Goal: Task Accomplishment & Management: Manage account settings

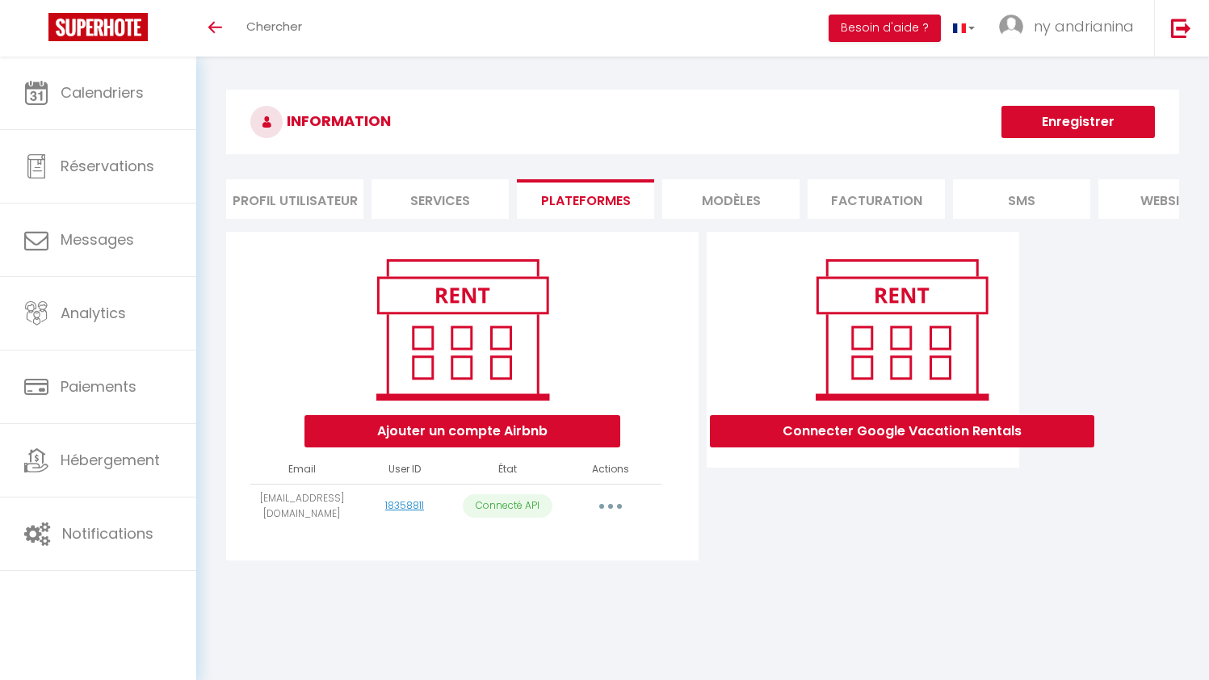
click at [821, 447] on button "Connecter Google Vacation Rentals" at bounding box center [902, 431] width 384 height 32
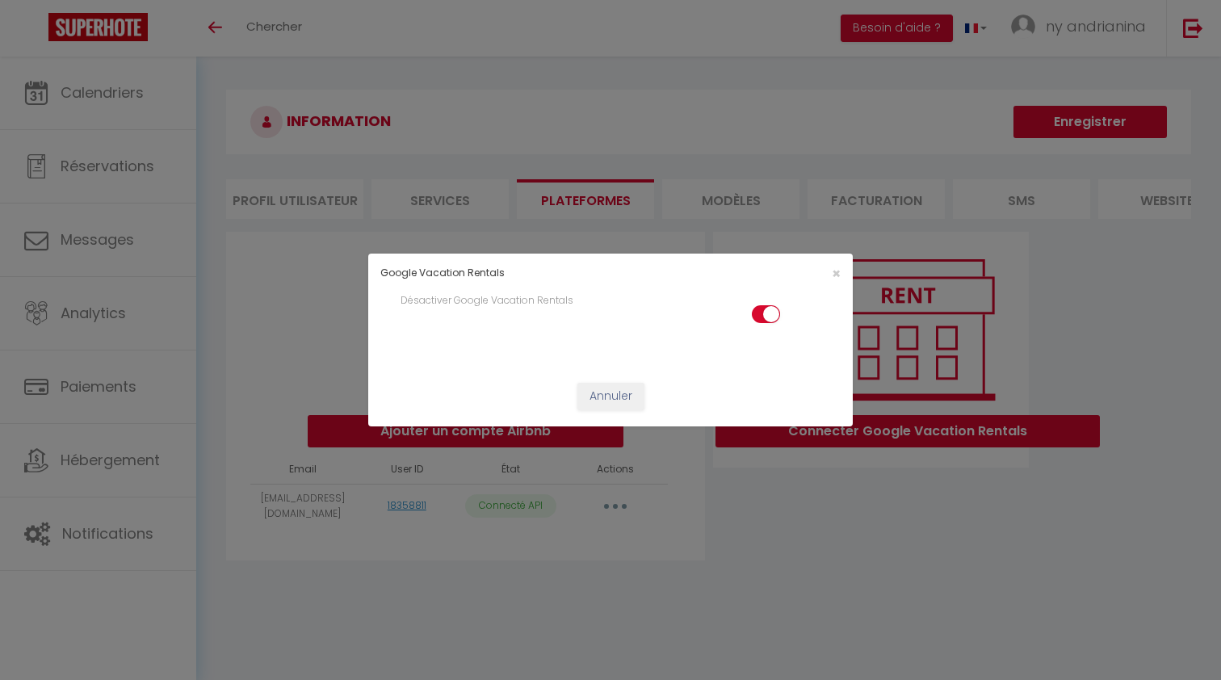
click at [829, 271] on div "×" at bounding box center [771, 273] width 161 height 15
click at [832, 273] on span "×" at bounding box center [836, 273] width 9 height 20
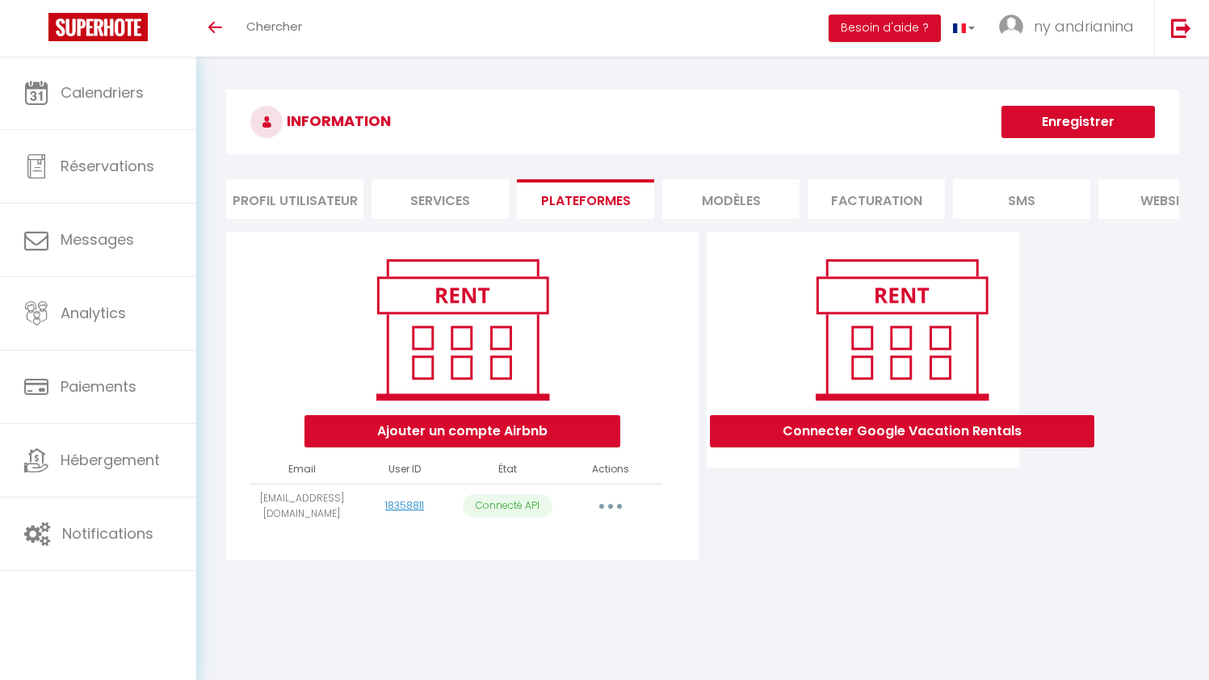
click at [737, 211] on li "MODÈLES" at bounding box center [730, 199] width 137 height 40
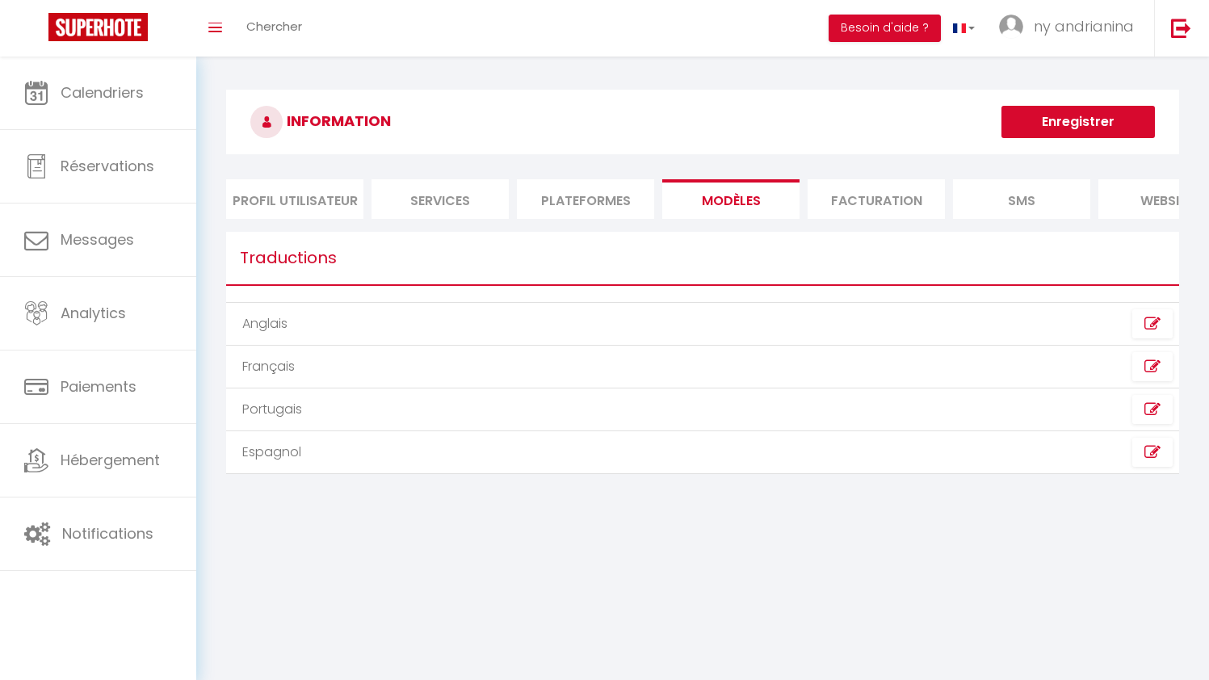
click at [863, 188] on li "Facturation" at bounding box center [876, 199] width 137 height 40
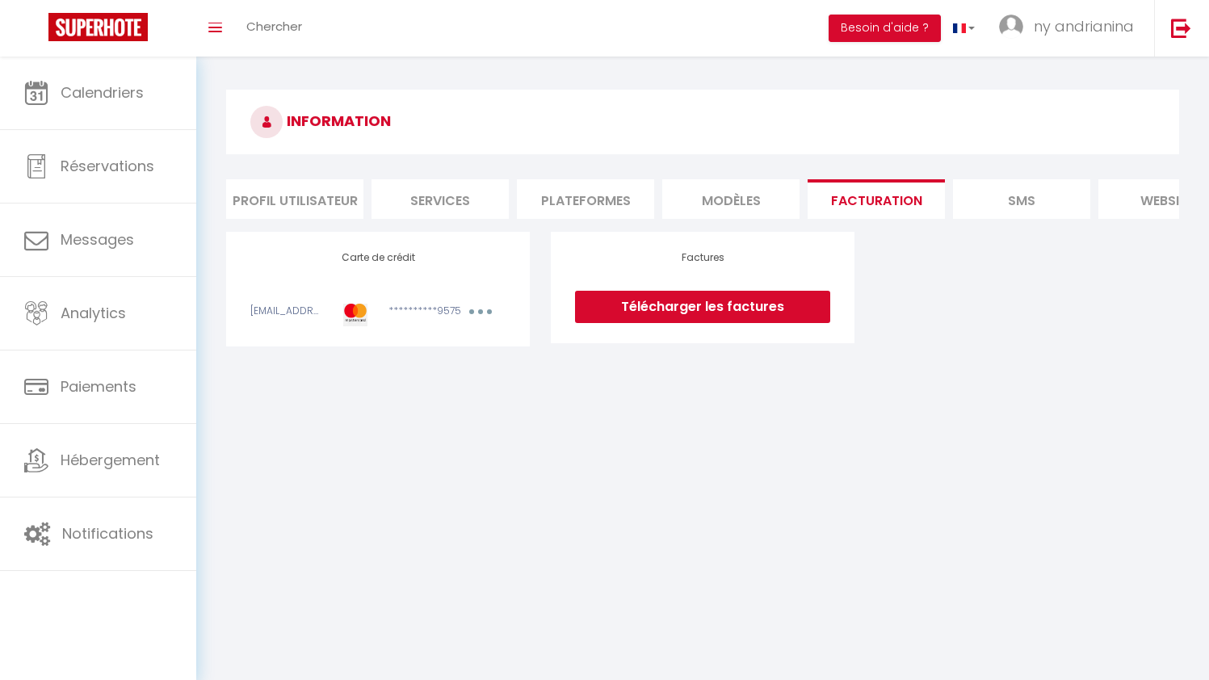
click at [1023, 210] on li "SMS" at bounding box center [1021, 199] width 137 height 40
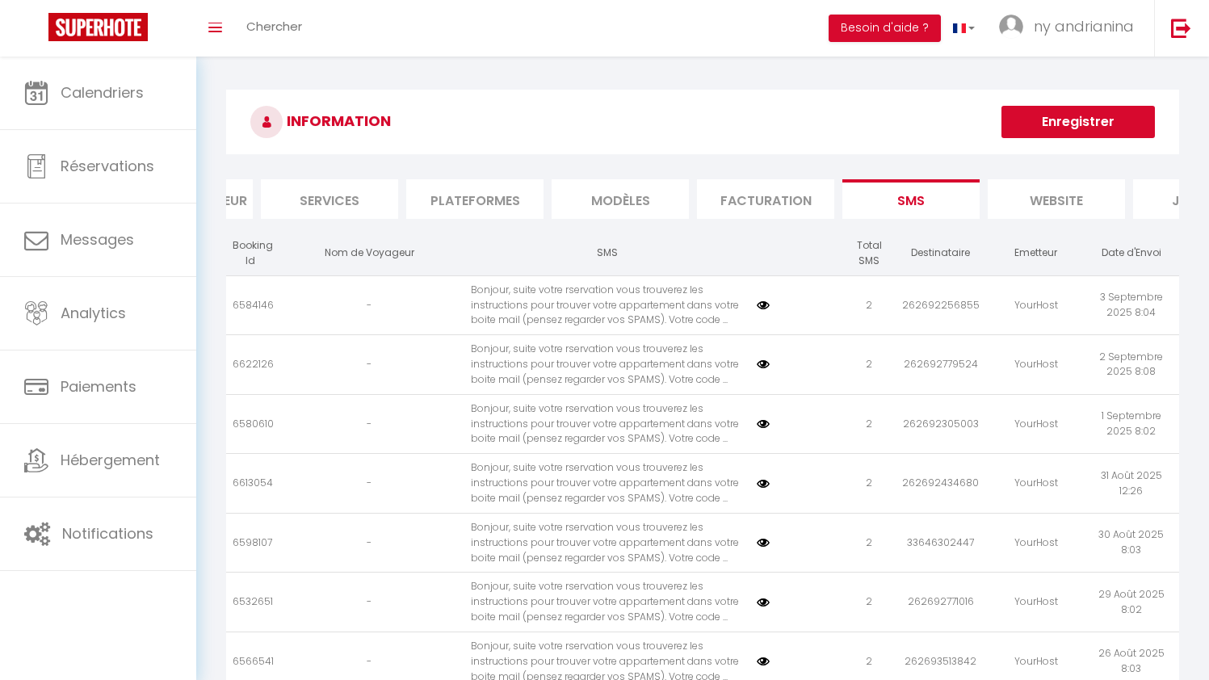
scroll to position [0, 120]
click at [1026, 196] on li "website" at bounding box center [1046, 199] width 137 height 40
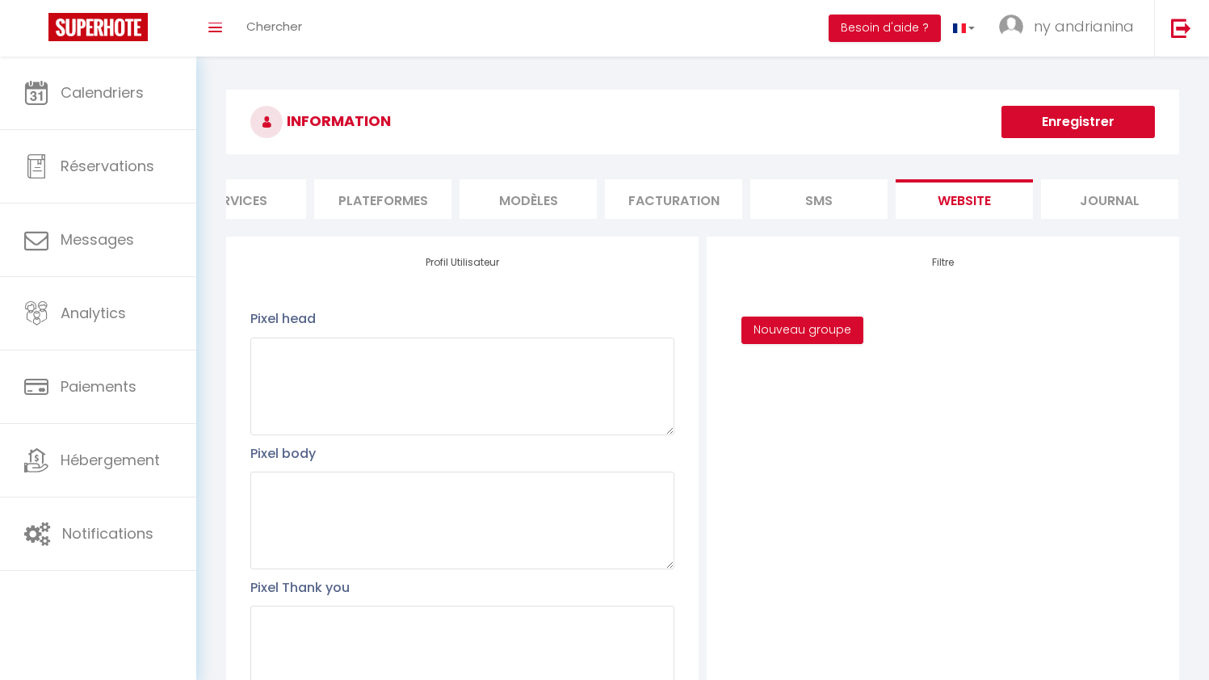
scroll to position [0, 202]
click at [1114, 195] on li "Journal" at bounding box center [1110, 199] width 137 height 40
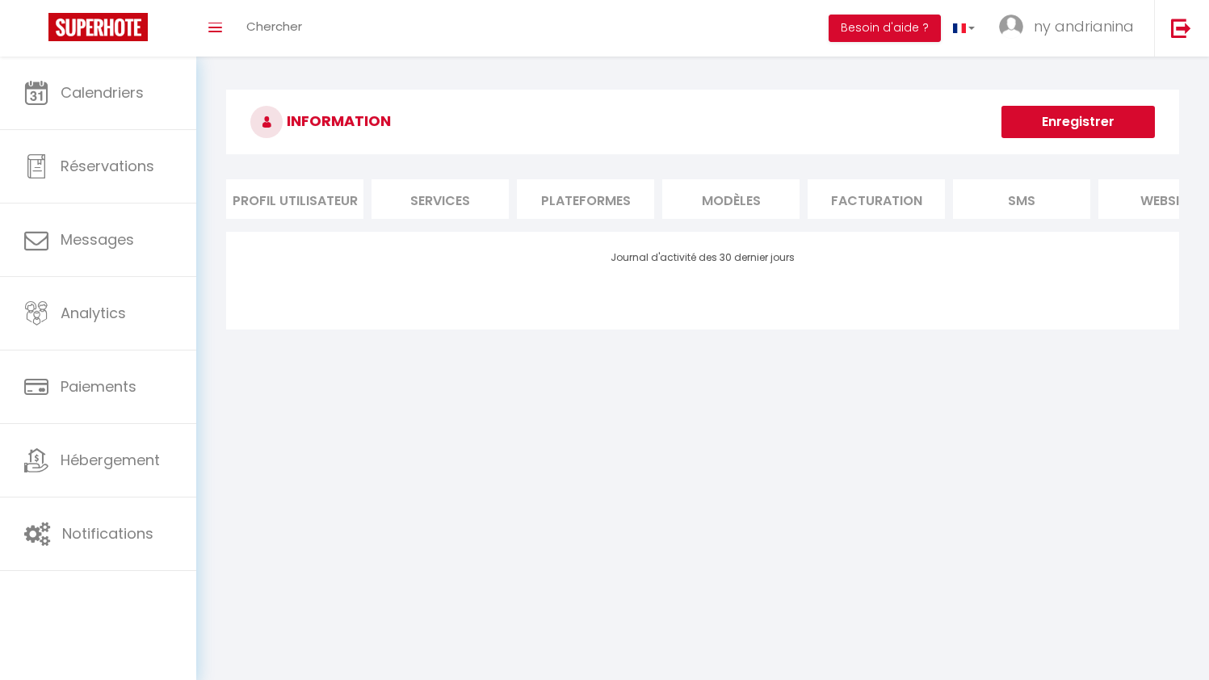
scroll to position [0, 0]
click at [320, 191] on li "Profil Utilisateur" at bounding box center [294, 199] width 137 height 40
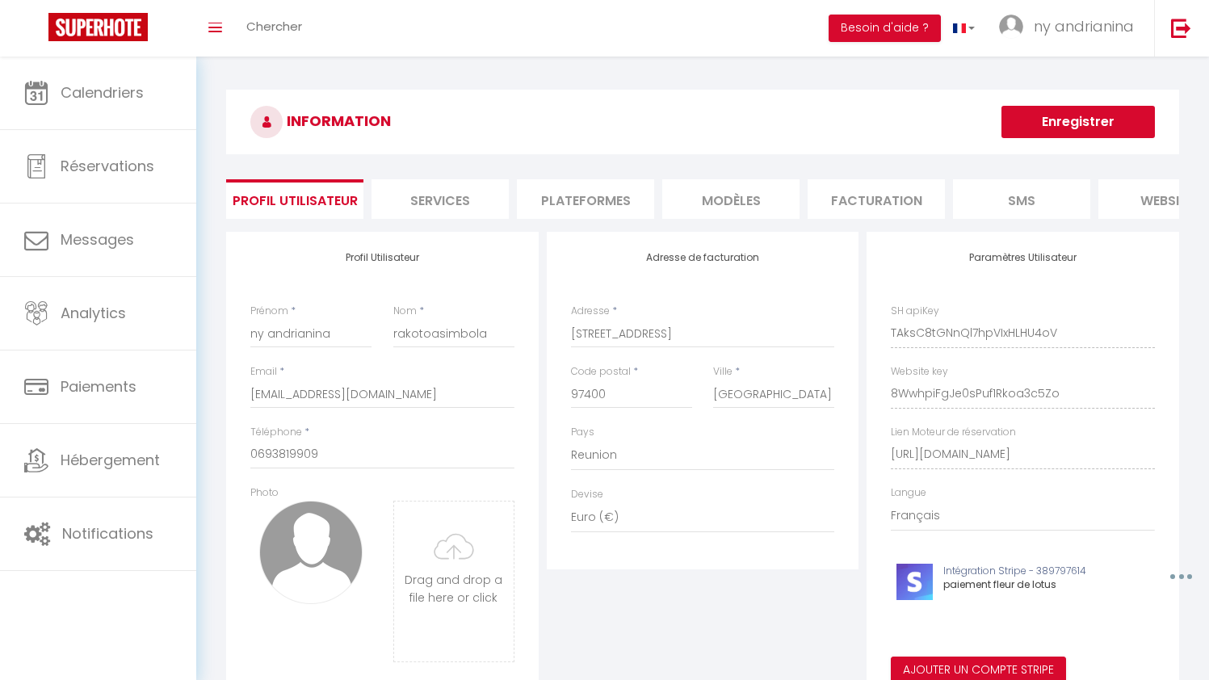
click at [418, 198] on li "Services" at bounding box center [440, 199] width 137 height 40
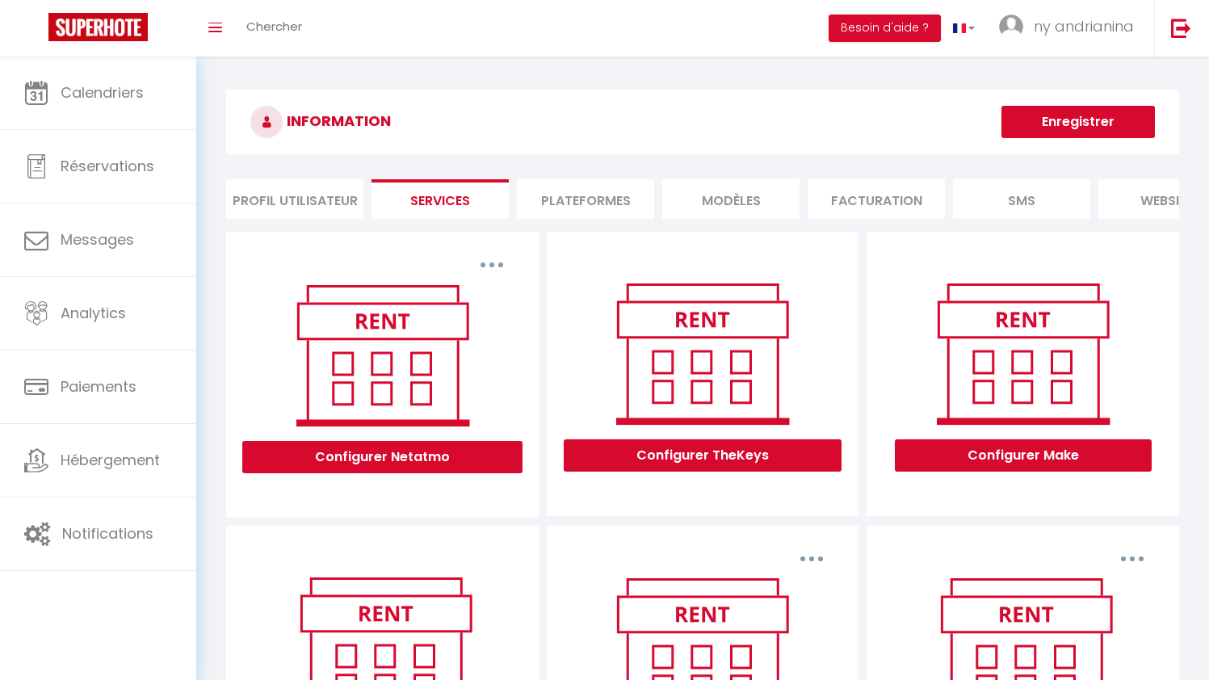
click at [560, 201] on li "Plateformes" at bounding box center [585, 199] width 137 height 40
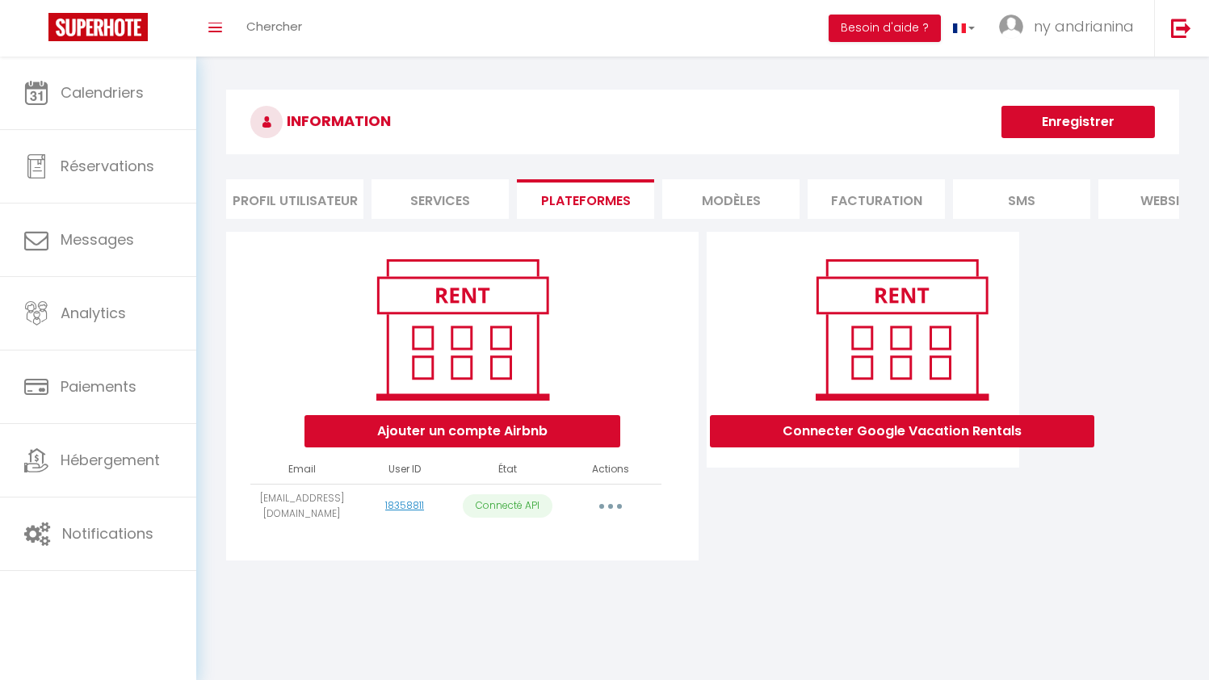
click at [115, 36] on img at bounding box center [97, 27] width 99 height 28
